Goal: Navigation & Orientation: Find specific page/section

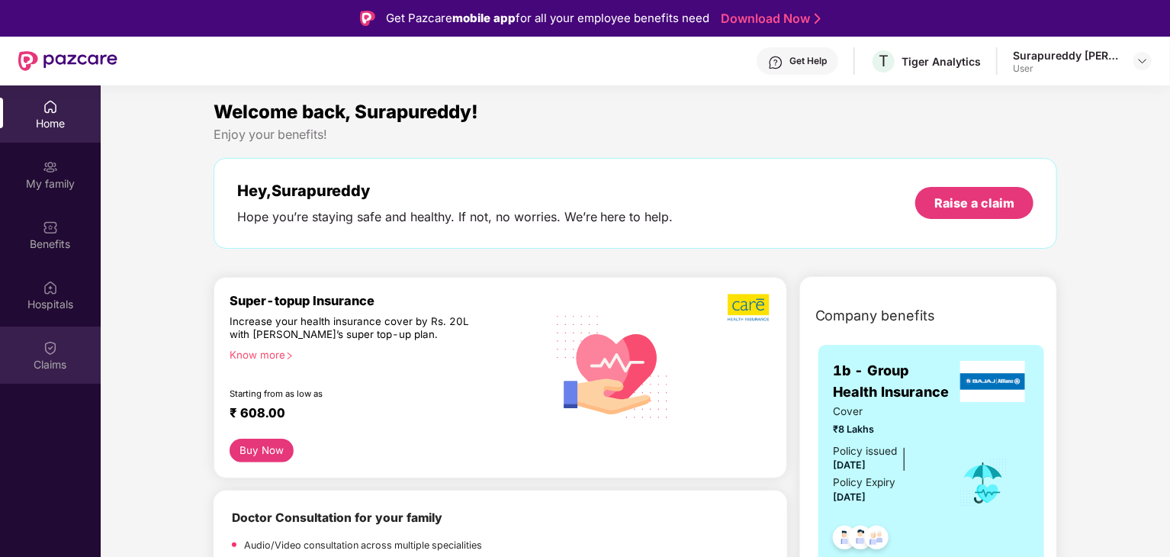
click at [51, 342] on img at bounding box center [50, 347] width 15 height 15
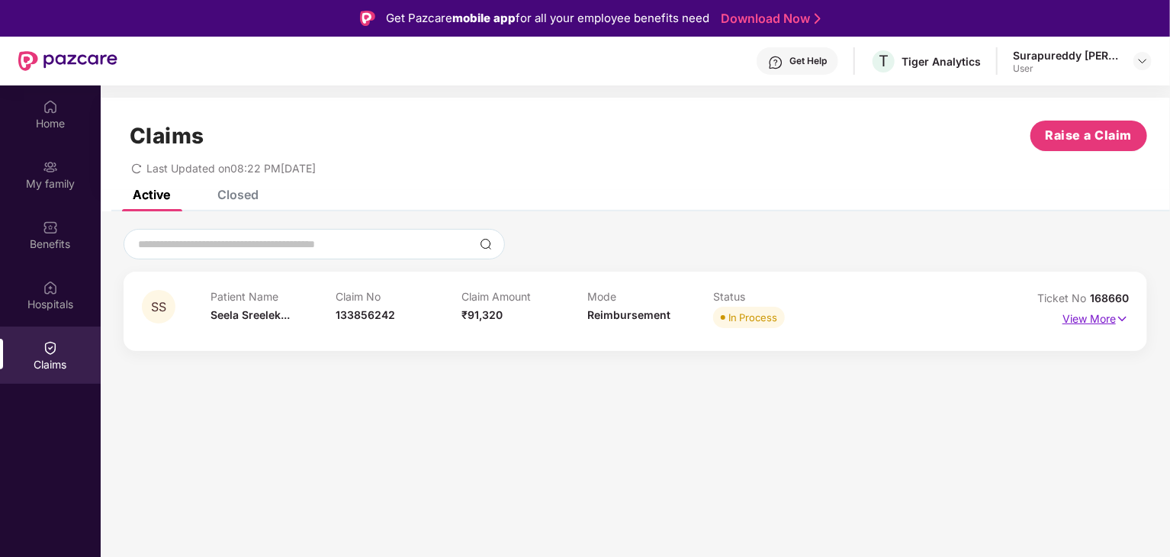
click at [1111, 317] on p "View More" at bounding box center [1096, 317] width 66 height 21
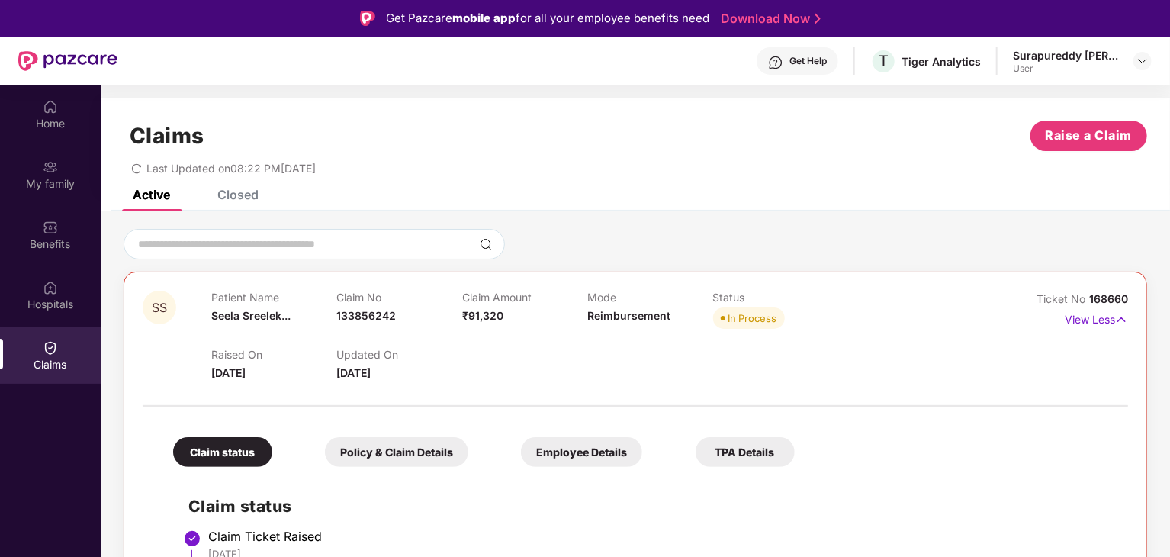
scroll to position [229, 0]
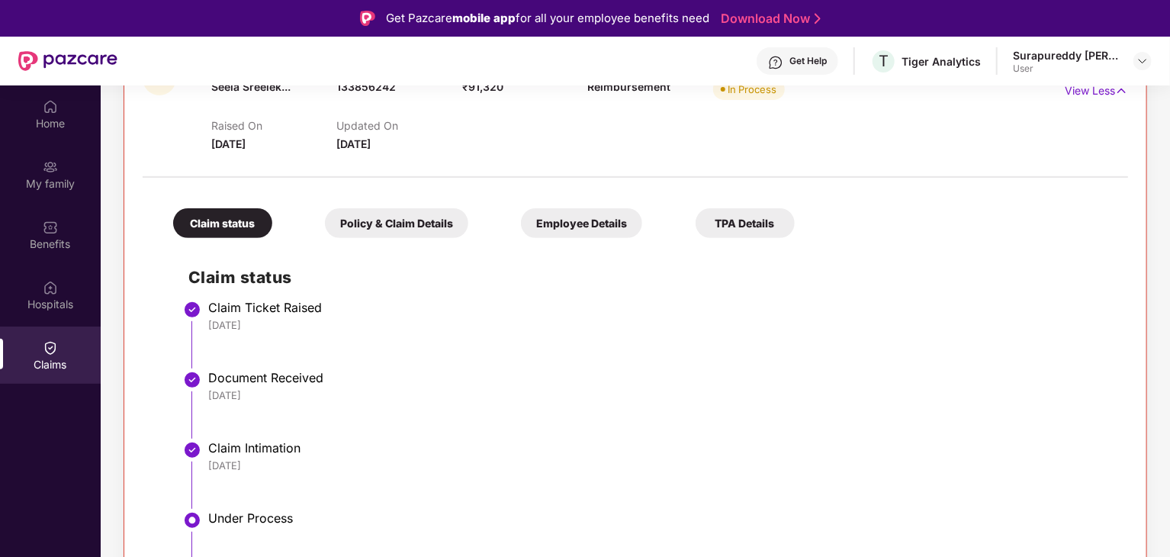
click at [383, 224] on div "Policy & Claim Details" at bounding box center [396, 223] width 143 height 30
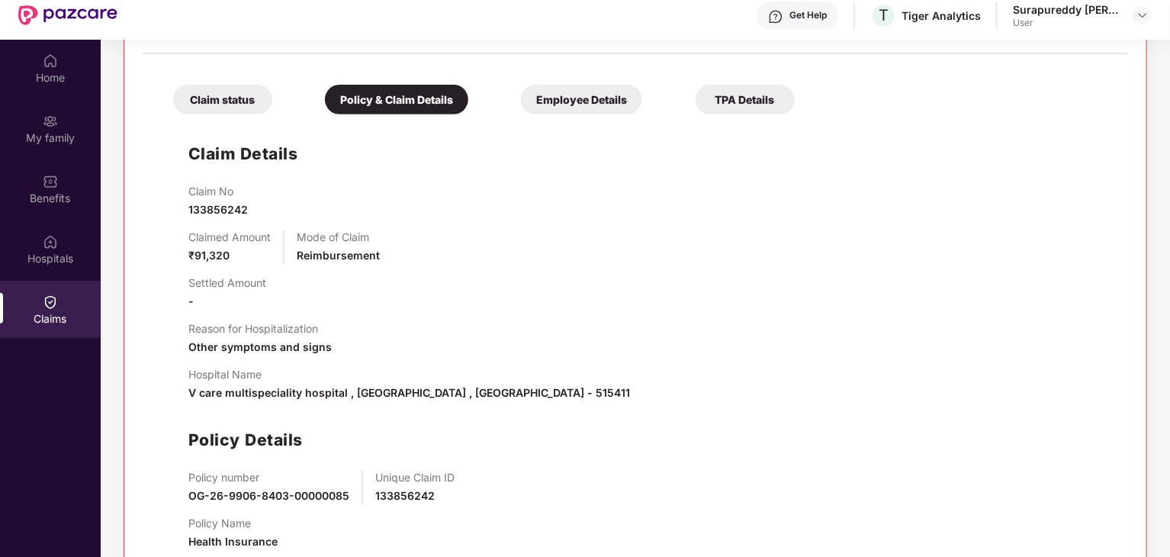
scroll to position [85, 0]
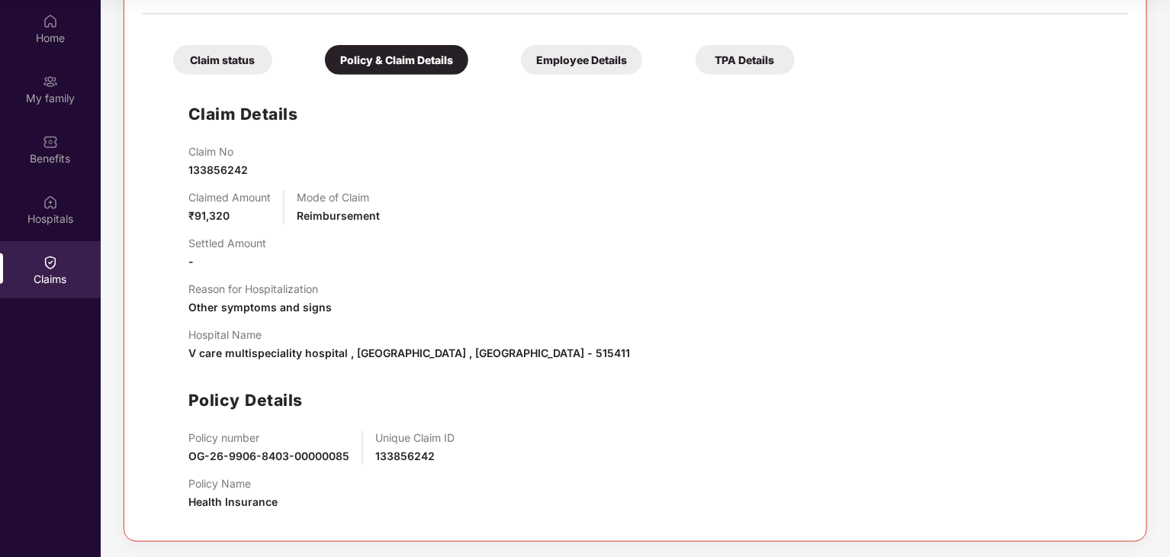
click at [589, 68] on div "Employee Details" at bounding box center [581, 60] width 121 height 30
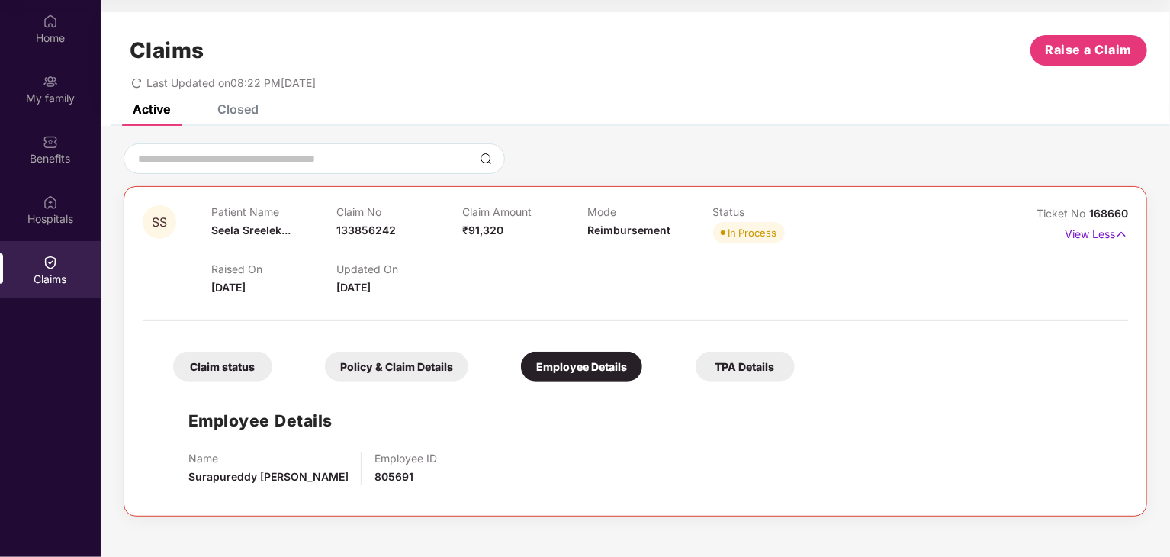
scroll to position [0, 0]
click at [741, 365] on div "TPA Details" at bounding box center [745, 367] width 99 height 30
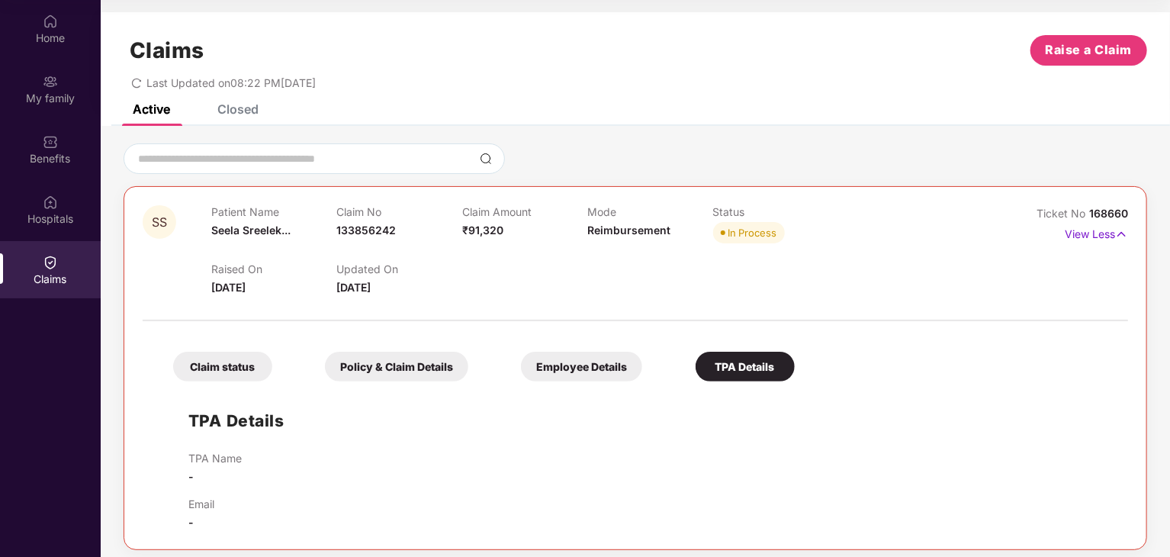
click at [561, 371] on div "Employee Details" at bounding box center [581, 367] width 121 height 30
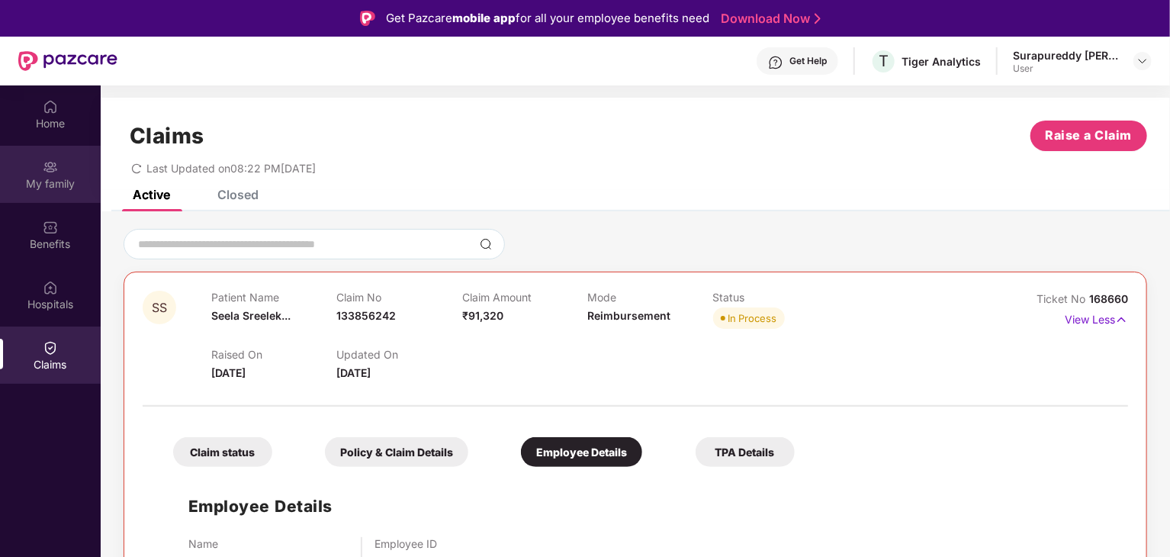
click at [65, 182] on div "My family" at bounding box center [50, 183] width 101 height 15
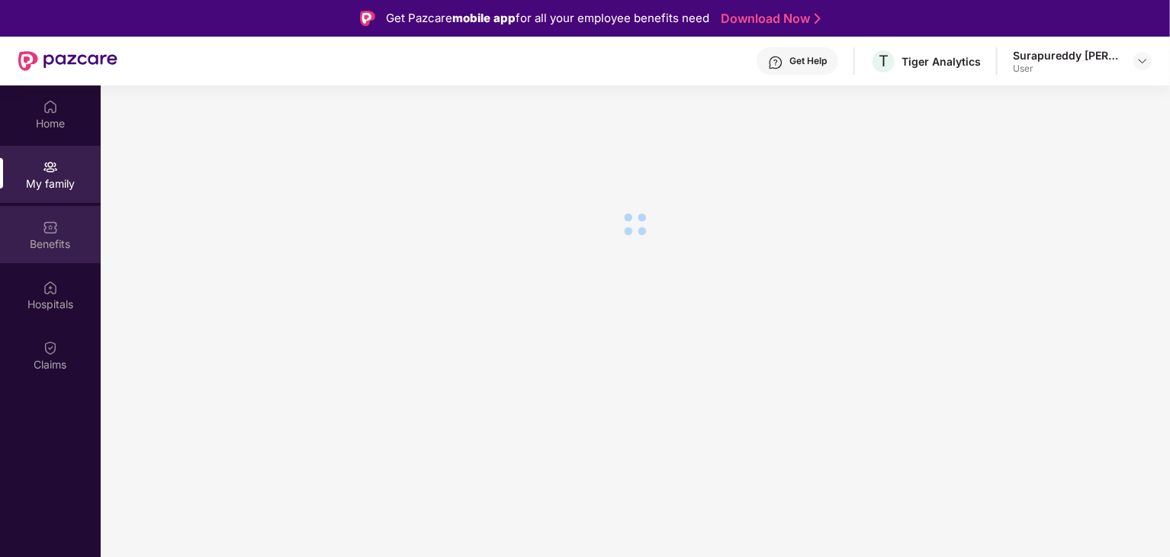
click at [61, 238] on div "Benefits" at bounding box center [50, 243] width 101 height 15
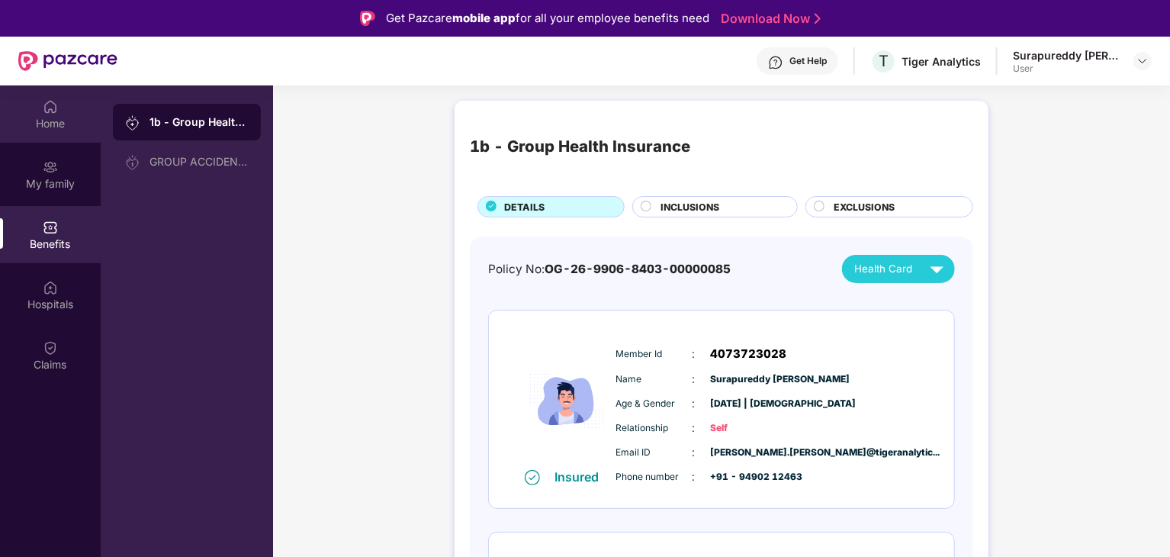
click at [55, 125] on div "Home" at bounding box center [50, 123] width 101 height 15
